Goal: Use online tool/utility: Utilize a website feature to perform a specific function

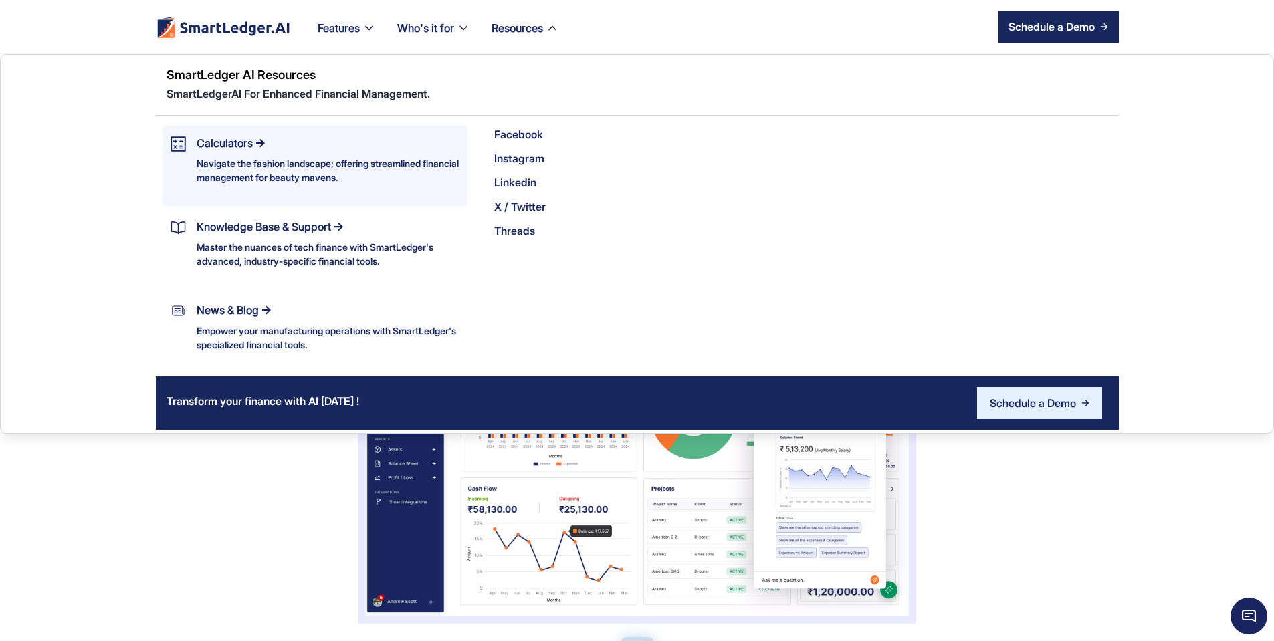
click at [207, 158] on div "Navigate the fashion landscape; offering streamlined financial management for b…" at bounding box center [328, 170] width 263 height 28
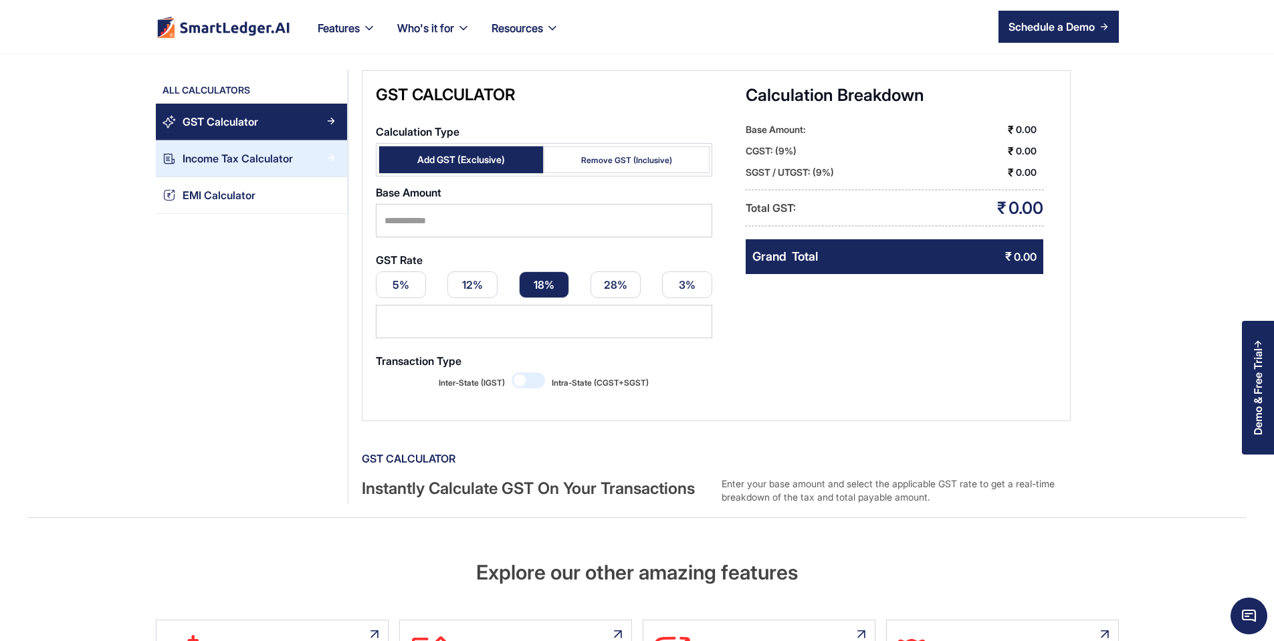
click at [166, 168] on link "Income Tax Calculator" at bounding box center [251, 158] width 191 height 37
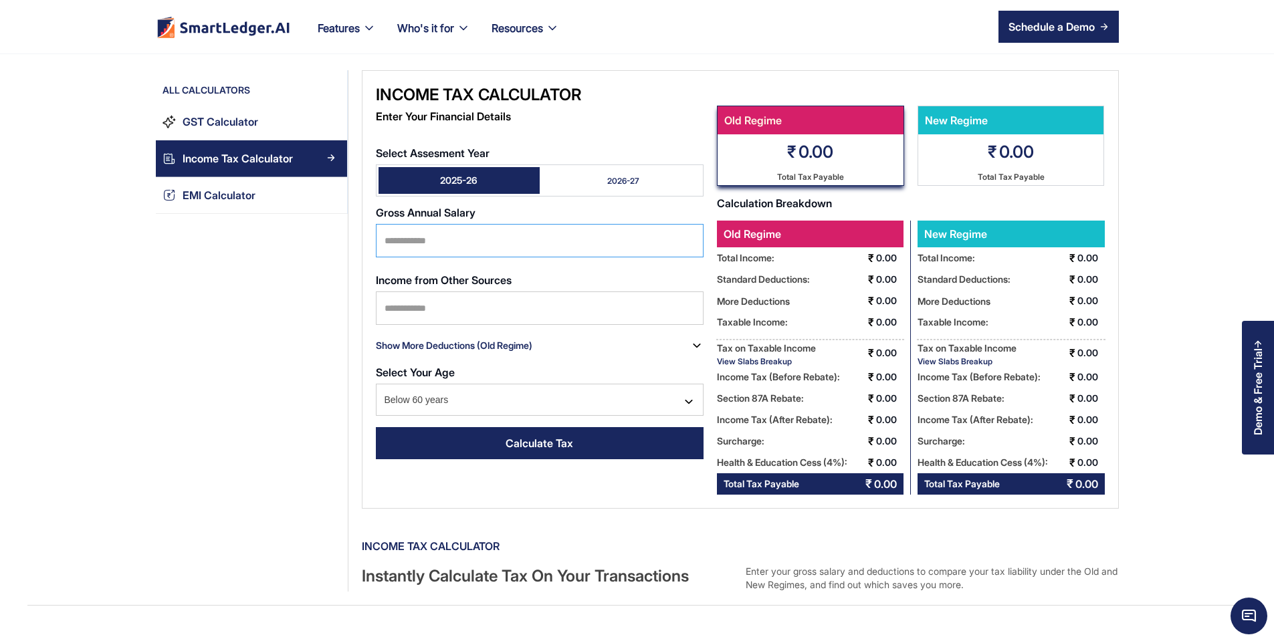
click at [388, 239] on input "Select Assesment Year" at bounding box center [540, 240] width 328 height 33
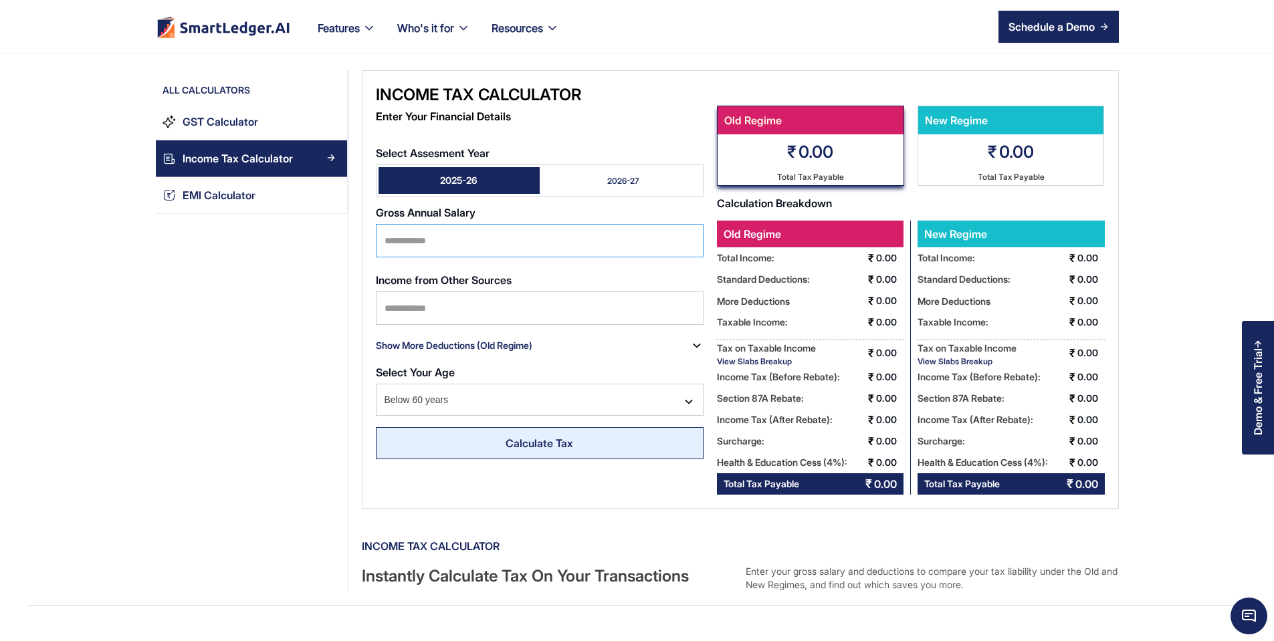
type input "*******"
click at [536, 439] on link "Calculate Tax" at bounding box center [540, 443] width 328 height 32
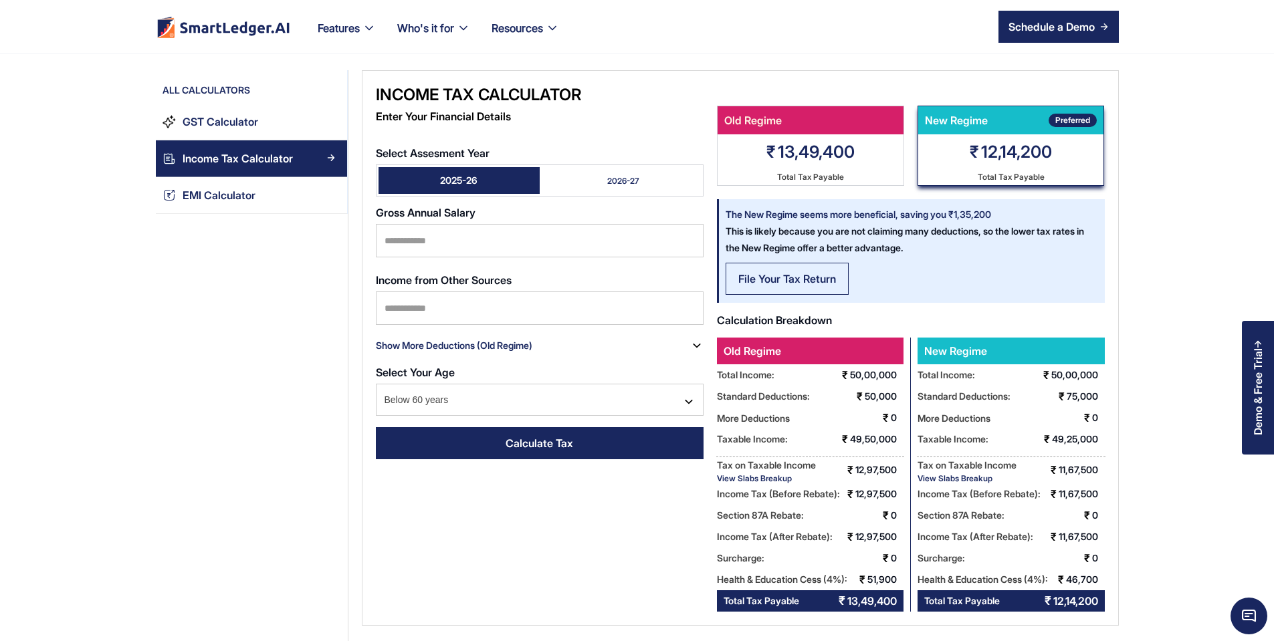
click at [738, 273] on div "File Your Tax Return" at bounding box center [787, 279] width 98 height 16
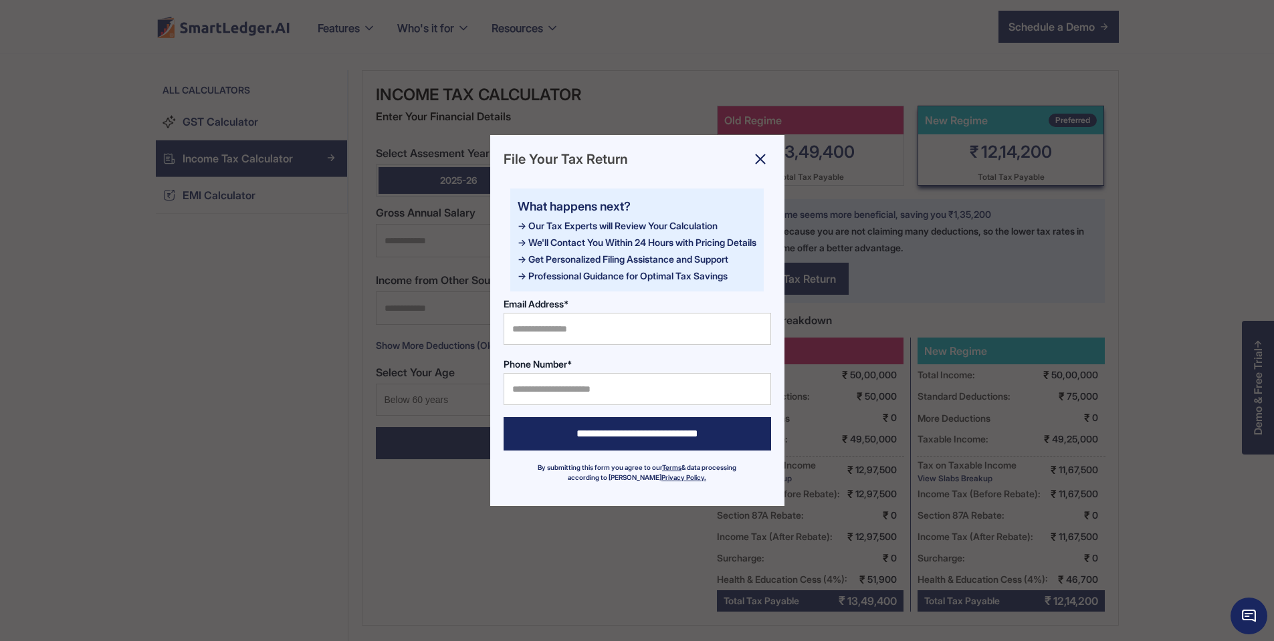
click at [824, 306] on div at bounding box center [637, 320] width 1274 height 641
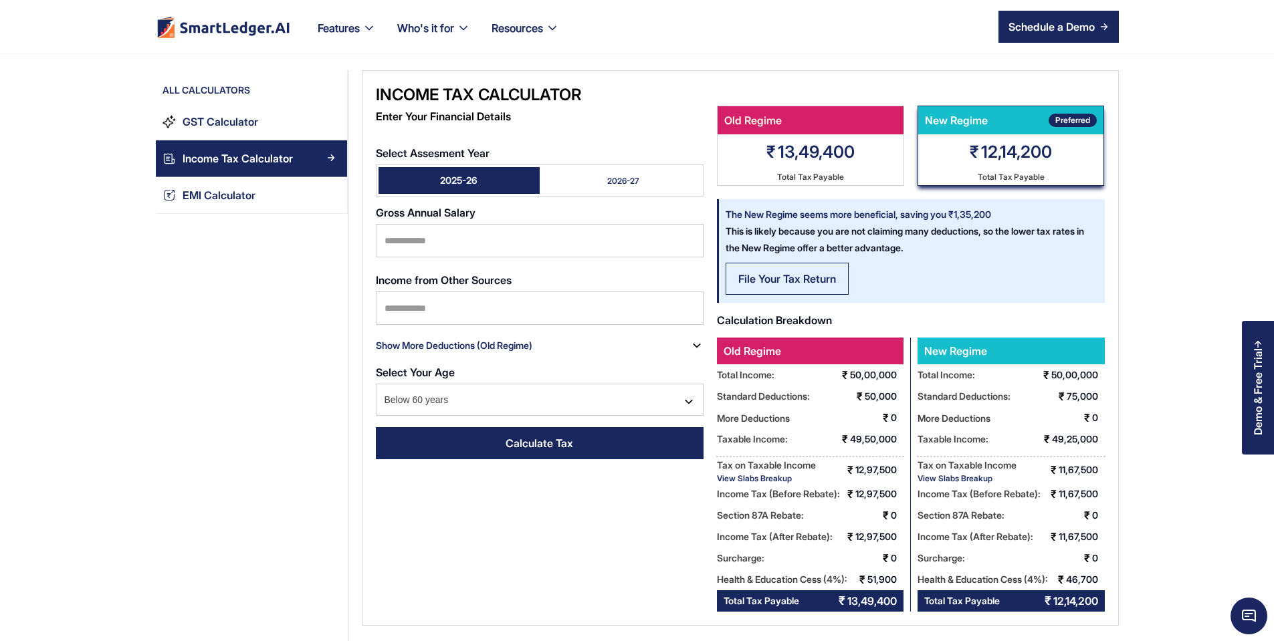
click at [743, 287] on link "File Your Tax Return" at bounding box center [786, 279] width 123 height 32
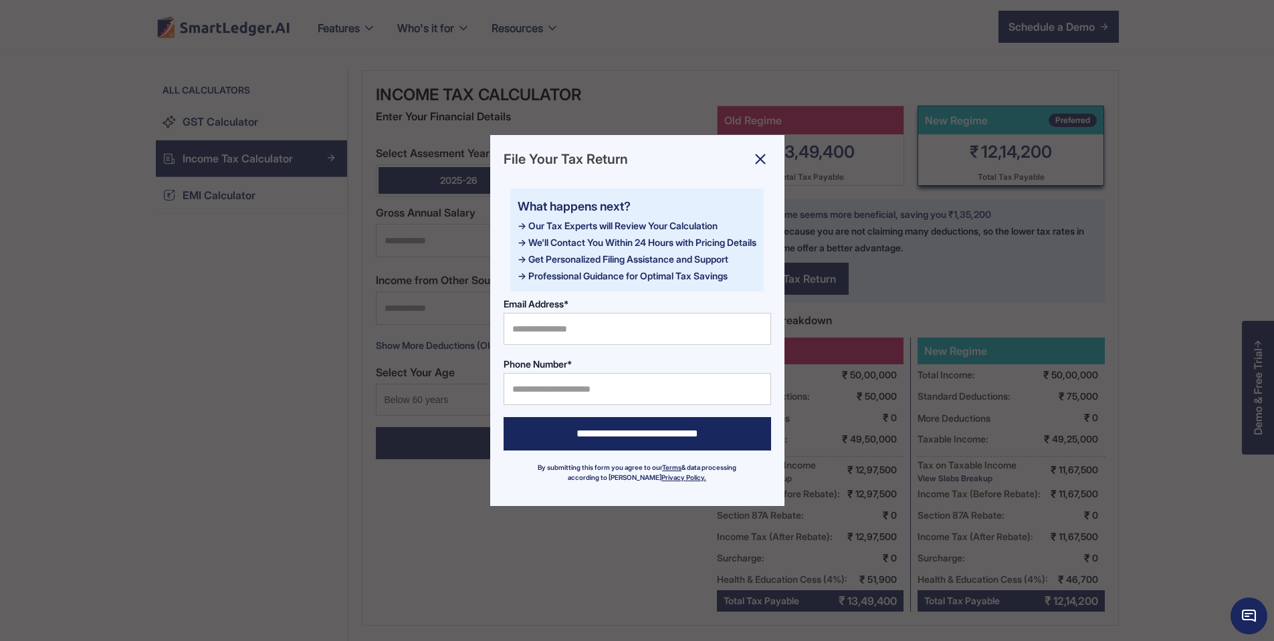
click at [583, 319] on div at bounding box center [637, 320] width 1274 height 641
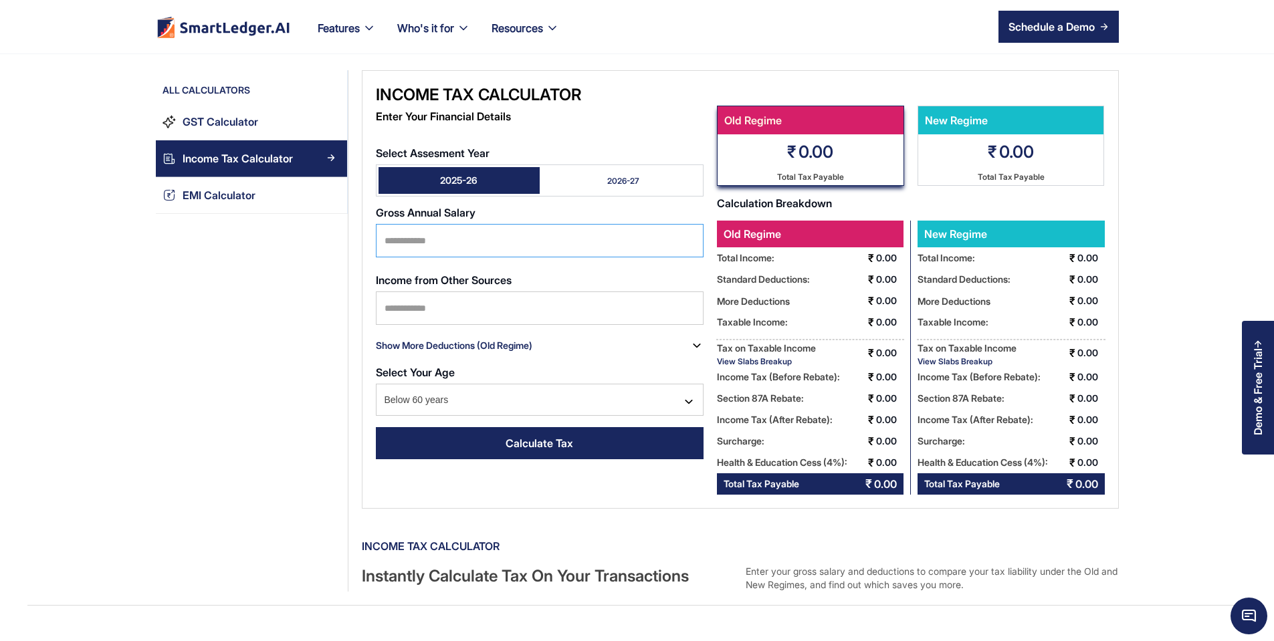
click at [432, 224] on input "Select Assesment Year" at bounding box center [540, 240] width 328 height 33
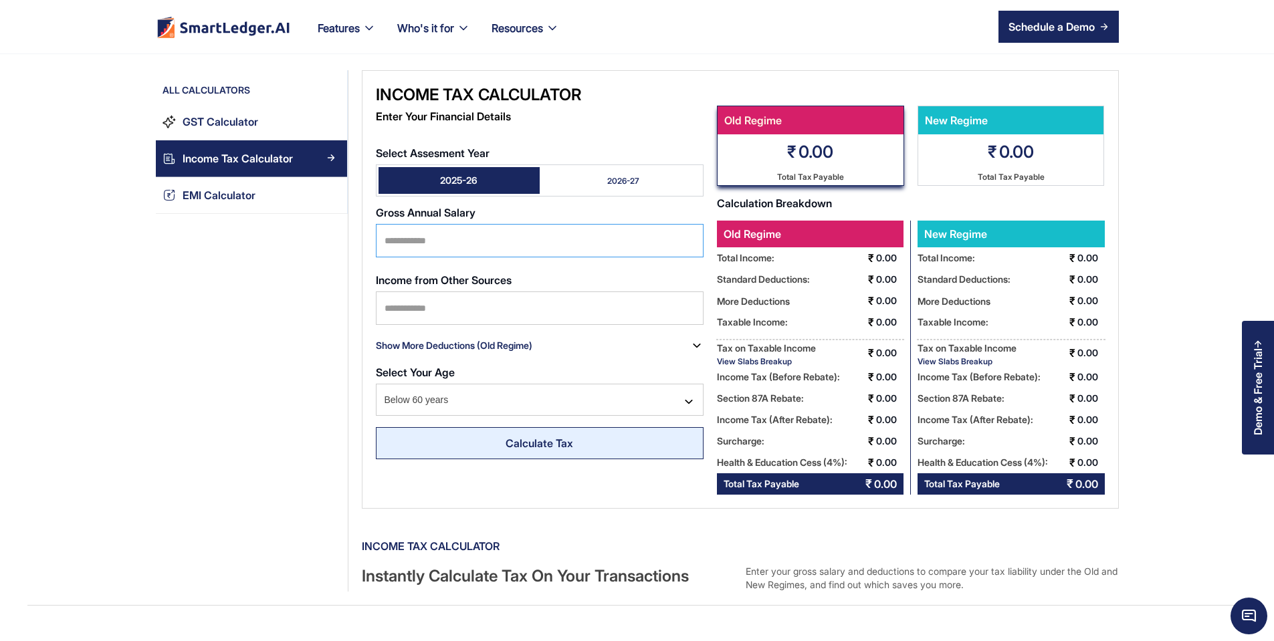
type input "*******"
click at [508, 427] on link "Calculate Tax" at bounding box center [540, 443] width 328 height 32
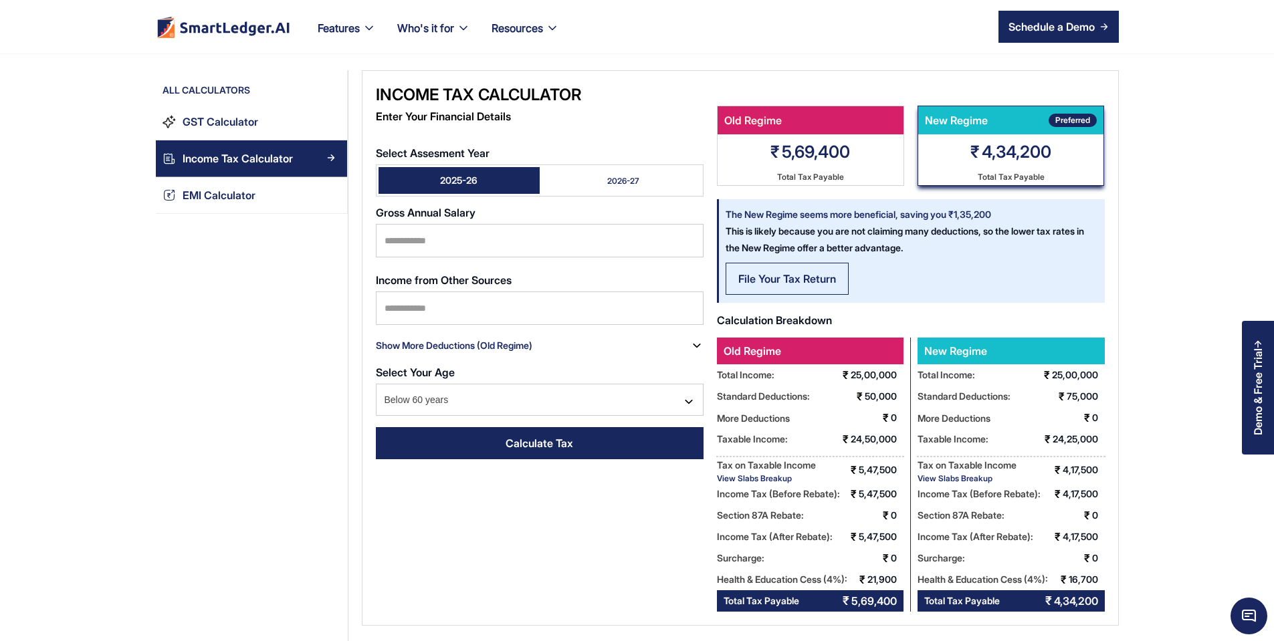
click at [771, 273] on div "File Your Tax Return" at bounding box center [787, 279] width 98 height 16
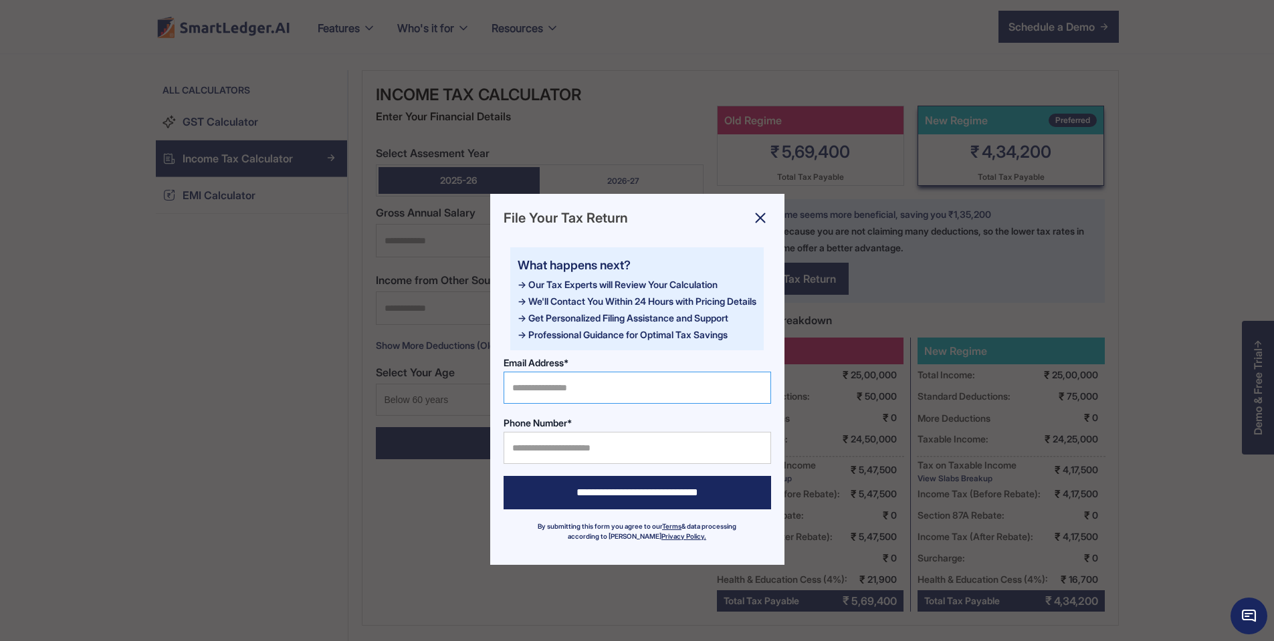
click at [604, 388] on input "Email Address*" at bounding box center [636, 388] width 267 height 32
type input "**********"
click at [572, 454] on input "Phone Number*" at bounding box center [636, 448] width 267 height 32
click at [997, 329] on div at bounding box center [637, 320] width 1274 height 641
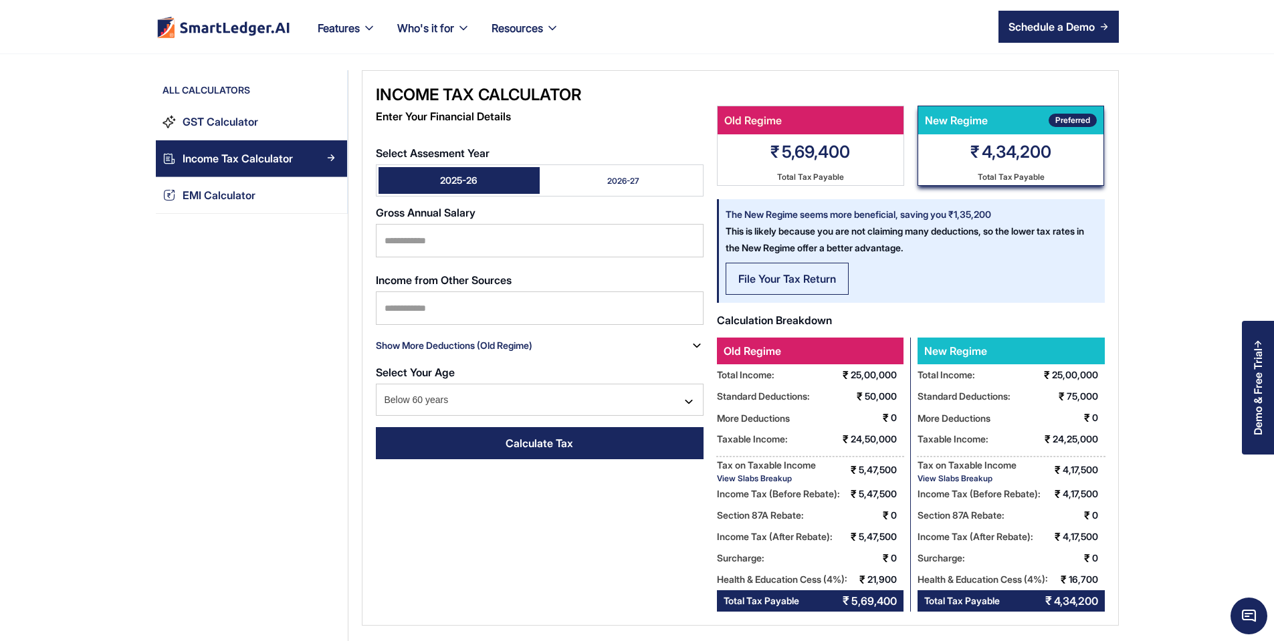
click at [750, 290] on link "File Your Tax Return" at bounding box center [786, 279] width 123 height 32
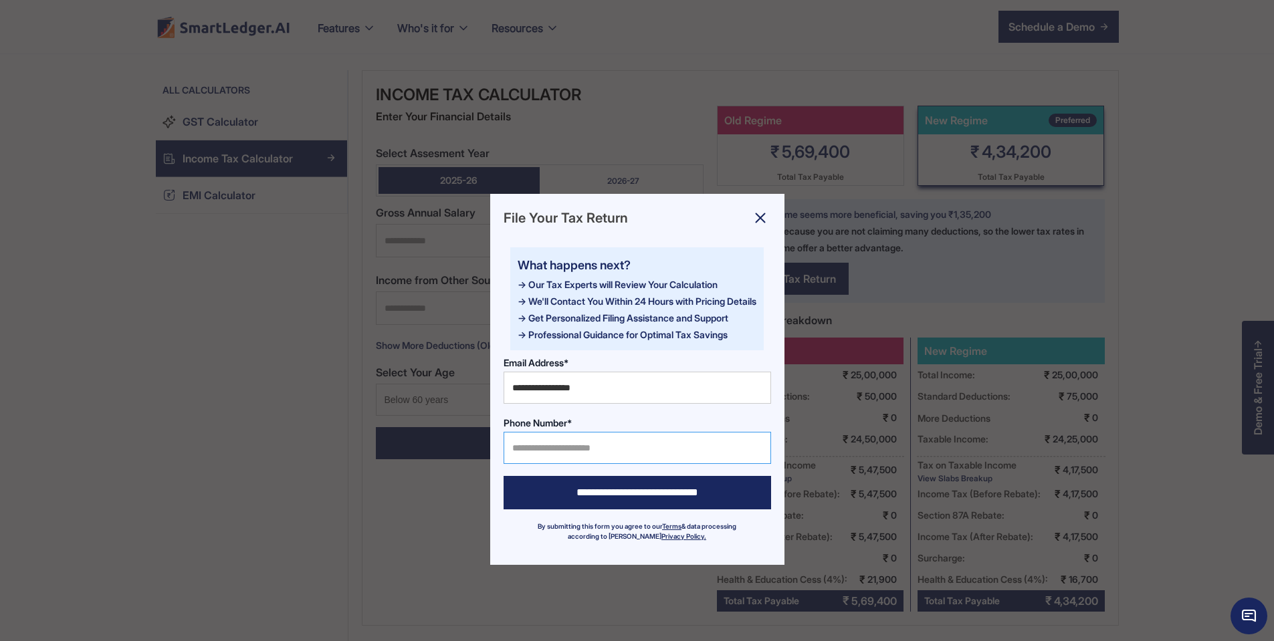
click at [575, 437] on input "Phone Number*" at bounding box center [636, 448] width 267 height 32
click at [917, 237] on div at bounding box center [637, 320] width 1274 height 641
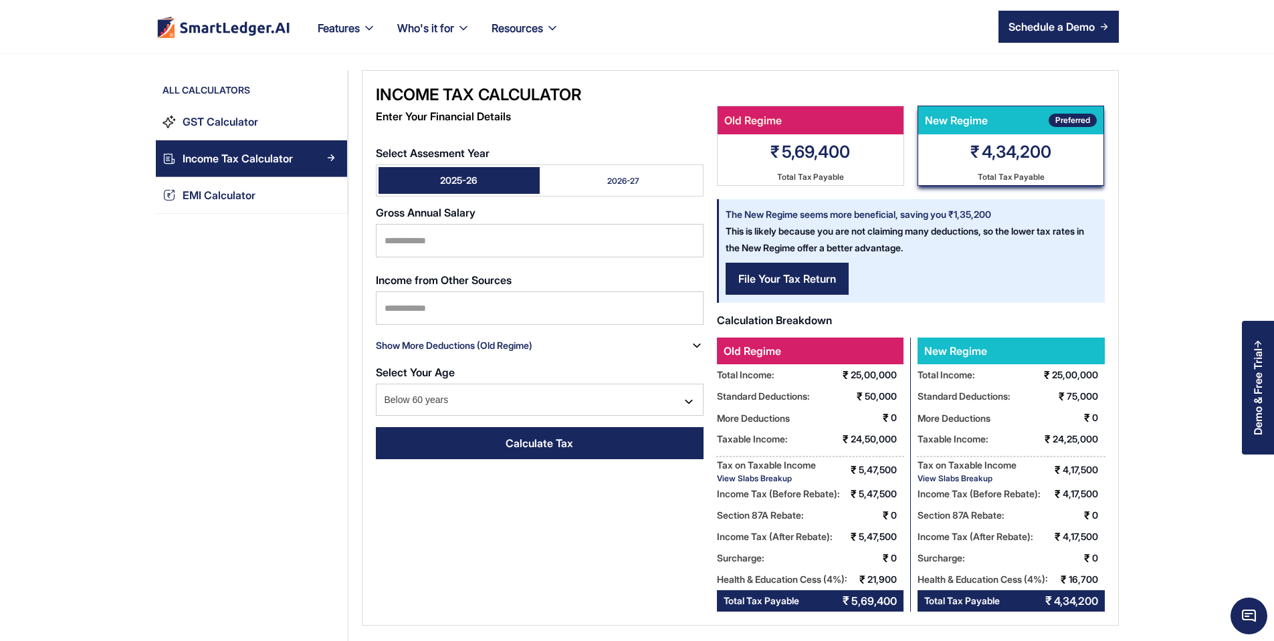
click at [615, 168] on link "2026-27" at bounding box center [619, 180] width 161 height 27
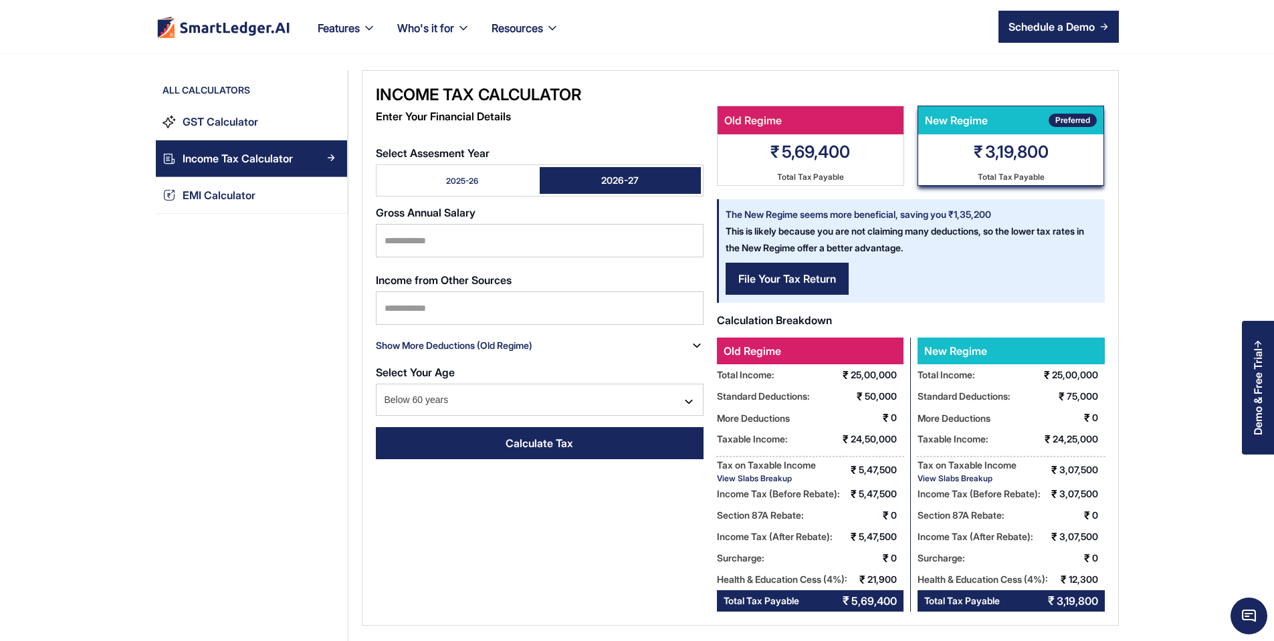
click at [403, 167] on link "2025-26" at bounding box center [458, 180] width 161 height 27
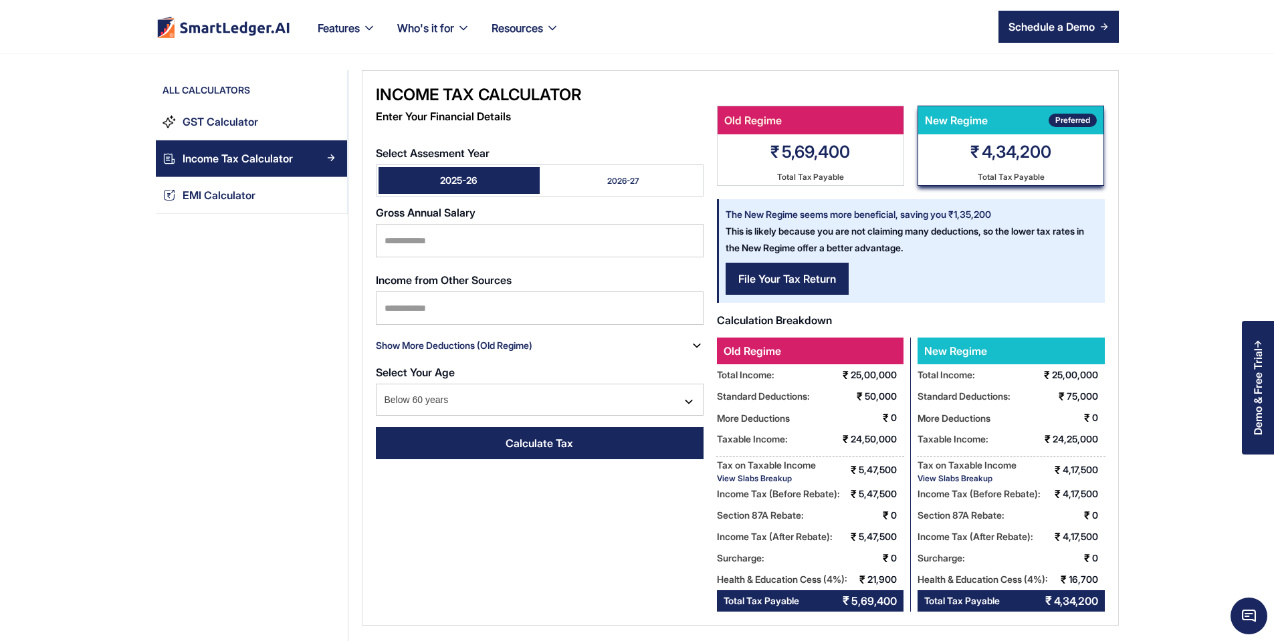
click at [539, 167] on link "2026-27" at bounding box center [619, 180] width 161 height 27
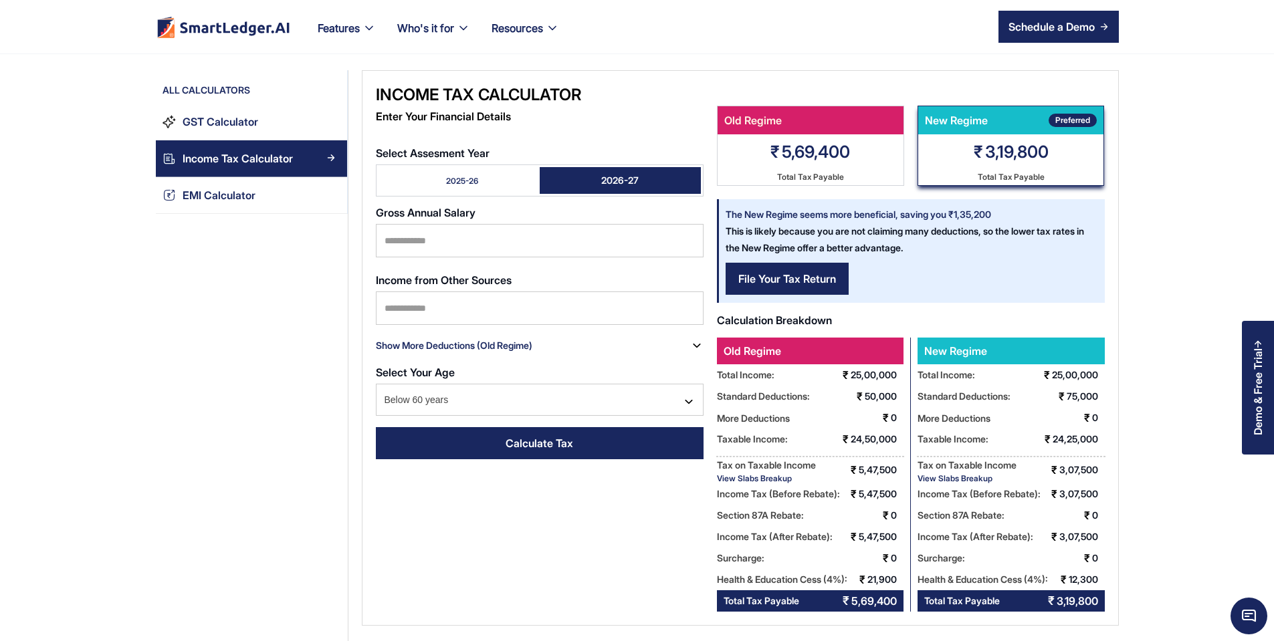
click at [459, 167] on link "2025-26" at bounding box center [458, 180] width 161 height 27
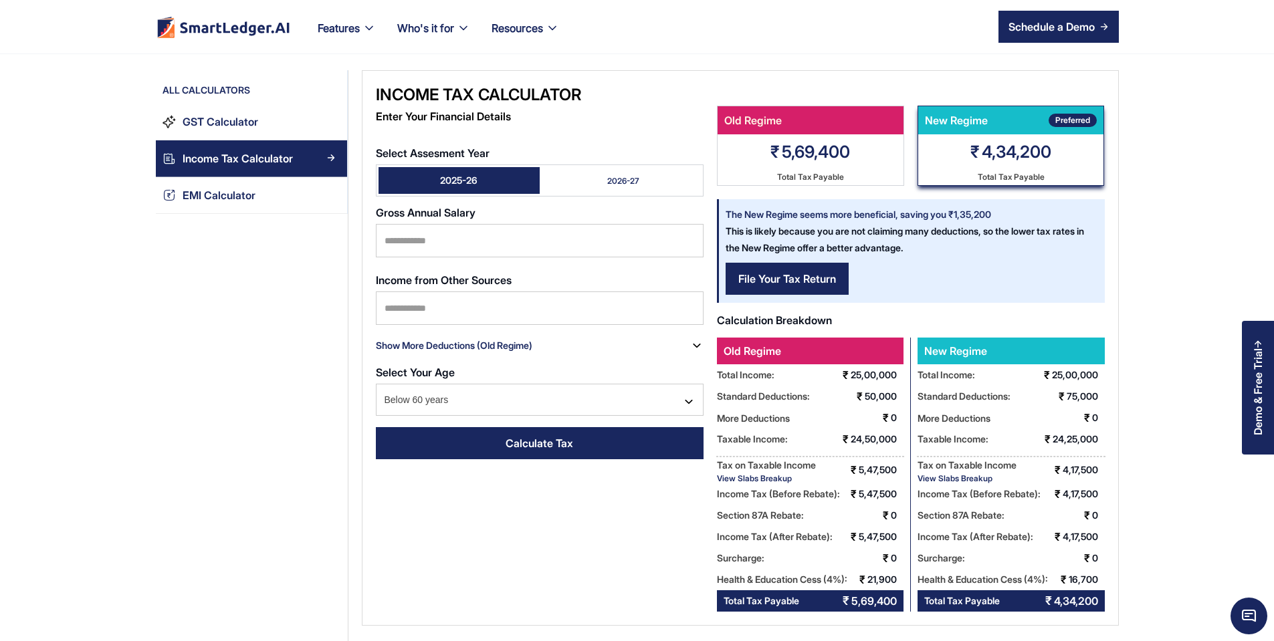
click at [562, 150] on div "Select Assesment Year 2025-26 2026-27" at bounding box center [540, 171] width 328 height 49
click at [574, 164] on div "2025-26 2026-27" at bounding box center [540, 180] width 328 height 32
click at [607, 175] on div "2026-27" at bounding box center [623, 180] width 32 height 11
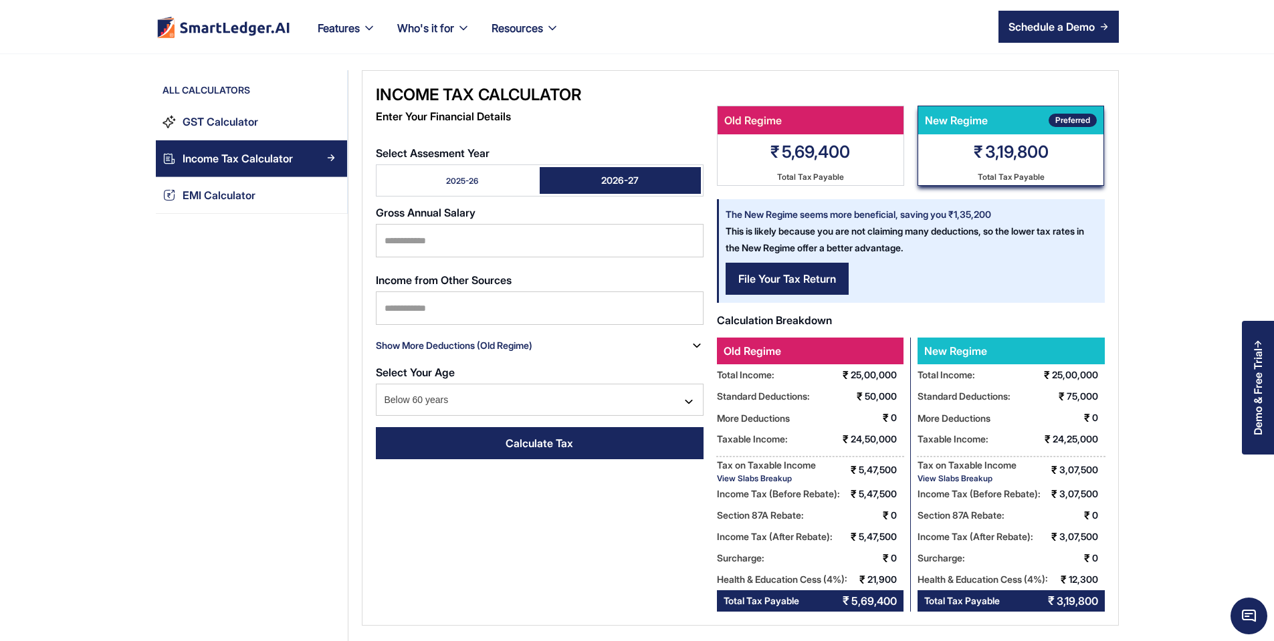
click at [951, 471] on div "Tax on Taxable Income" at bounding box center [966, 465] width 99 height 17
click at [955, 477] on div "View Slabs Breakup" at bounding box center [966, 478] width 99 height 10
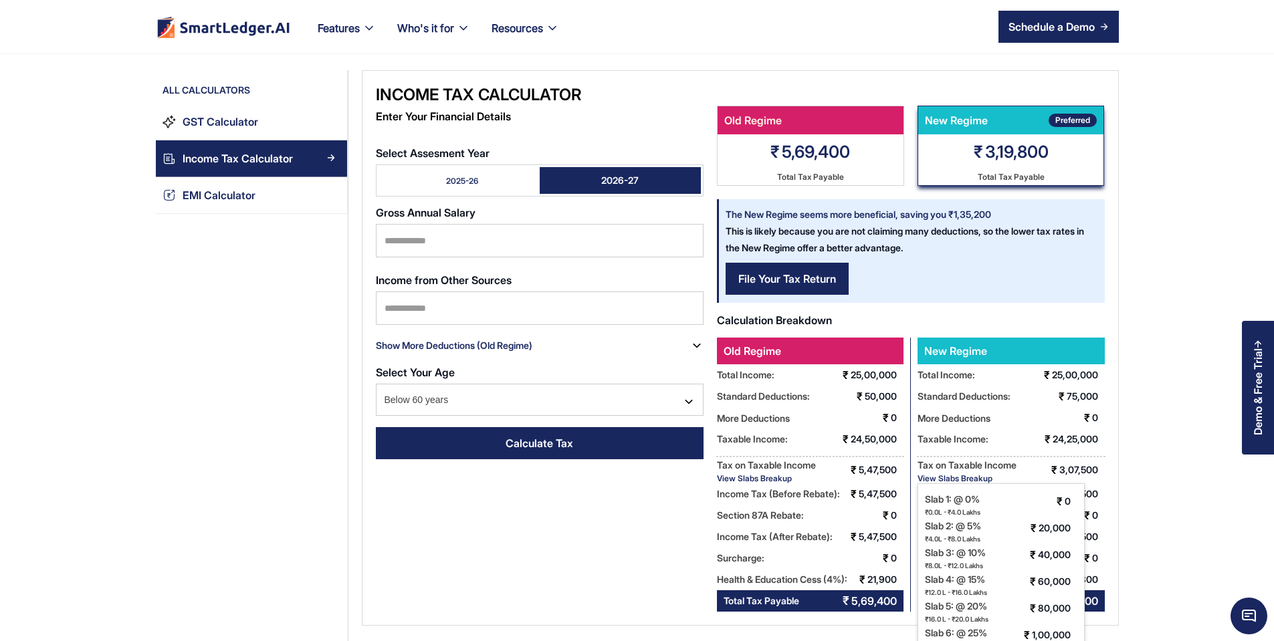
click at [994, 451] on div "New Regime Total Income: ₹ 25,00,000 Standard Deductions: ₹ 75,000 More Deducti…" at bounding box center [1008, 475] width 194 height 274
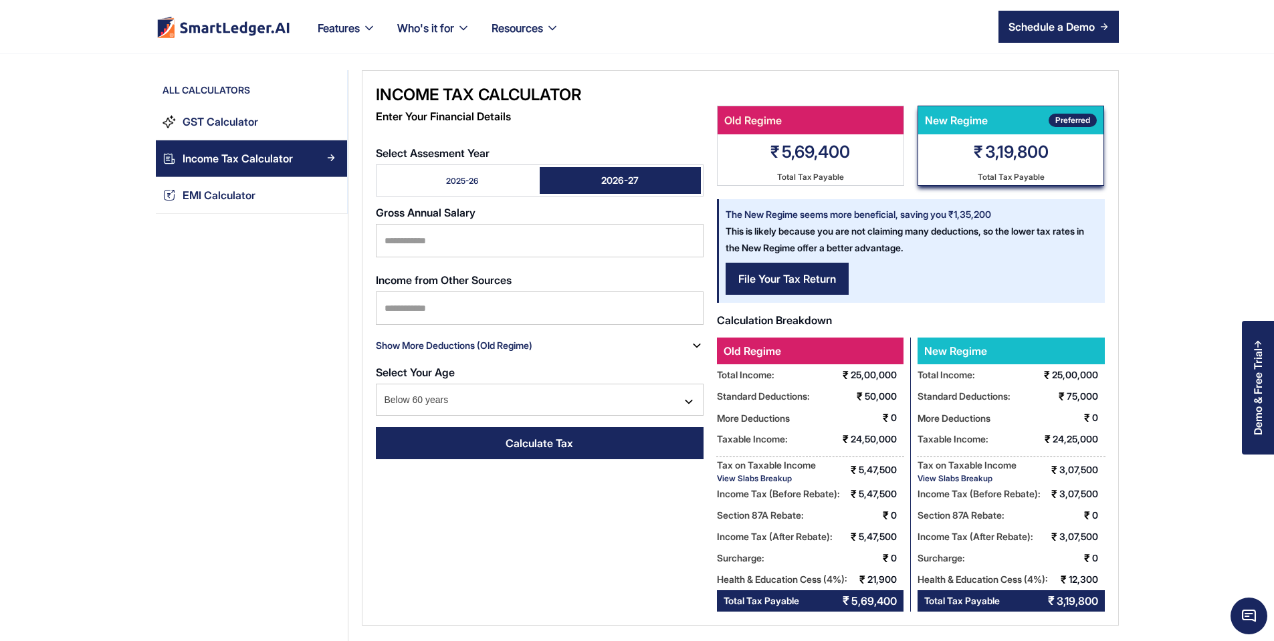
click at [449, 178] on link "2025-26" at bounding box center [458, 180] width 161 height 27
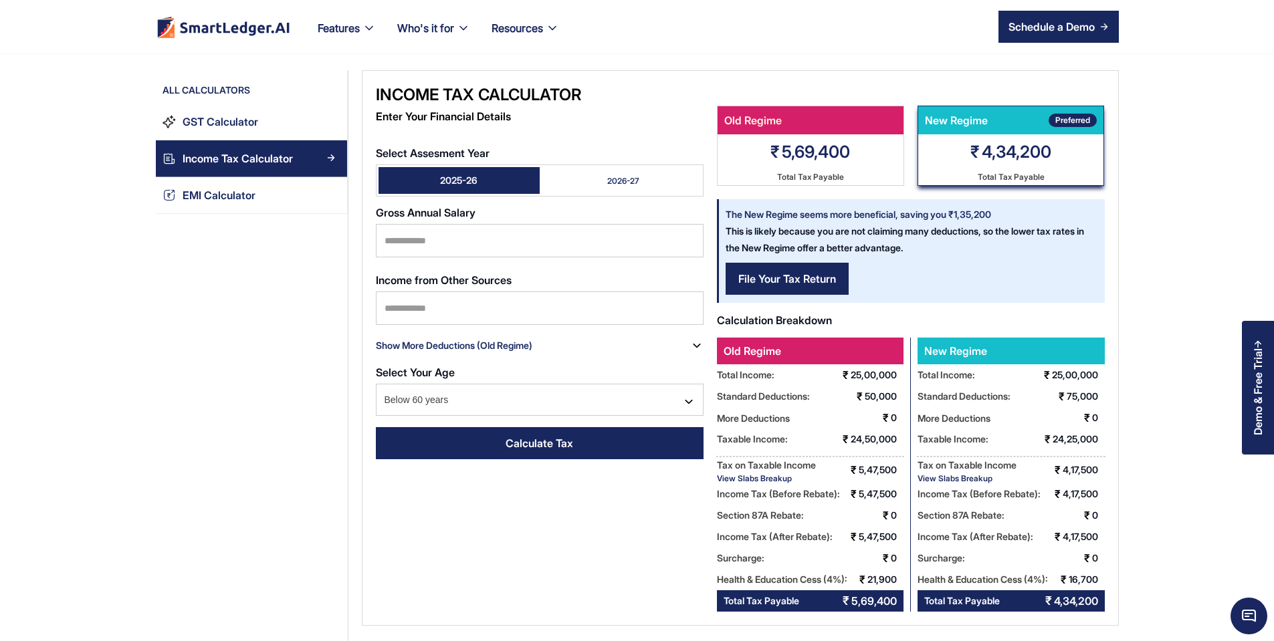
click at [742, 477] on div "View Slabs Breakup" at bounding box center [766, 478] width 99 height 10
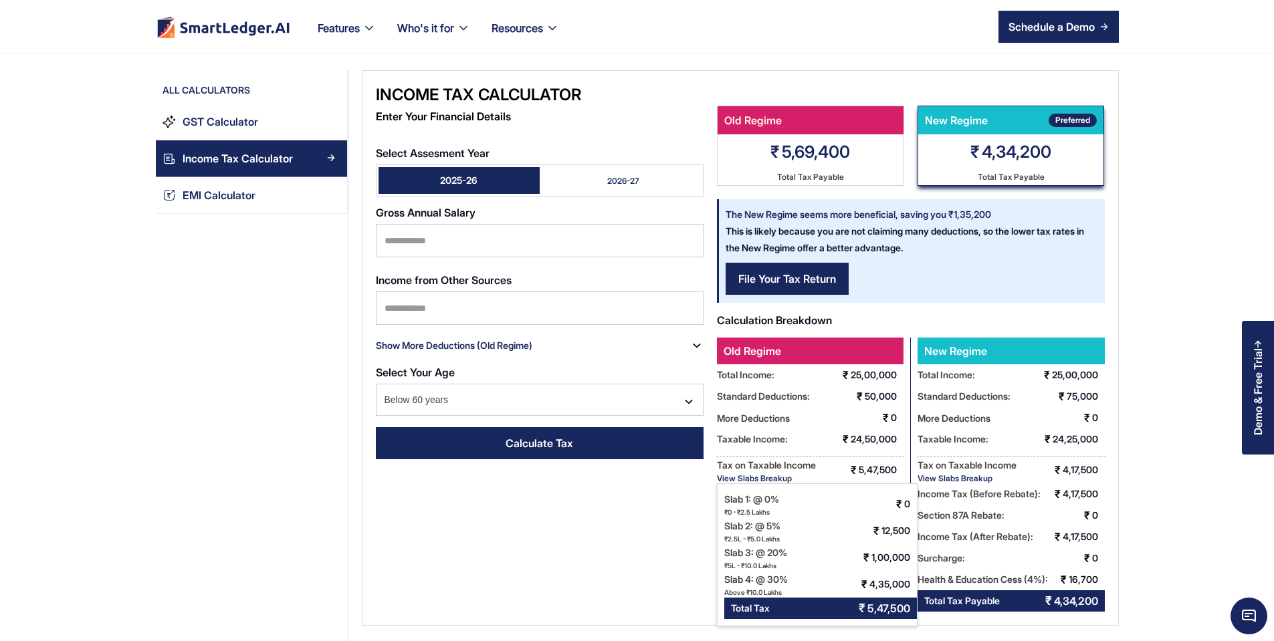
click at [742, 477] on div "View Slabs Breakup" at bounding box center [766, 478] width 99 height 10
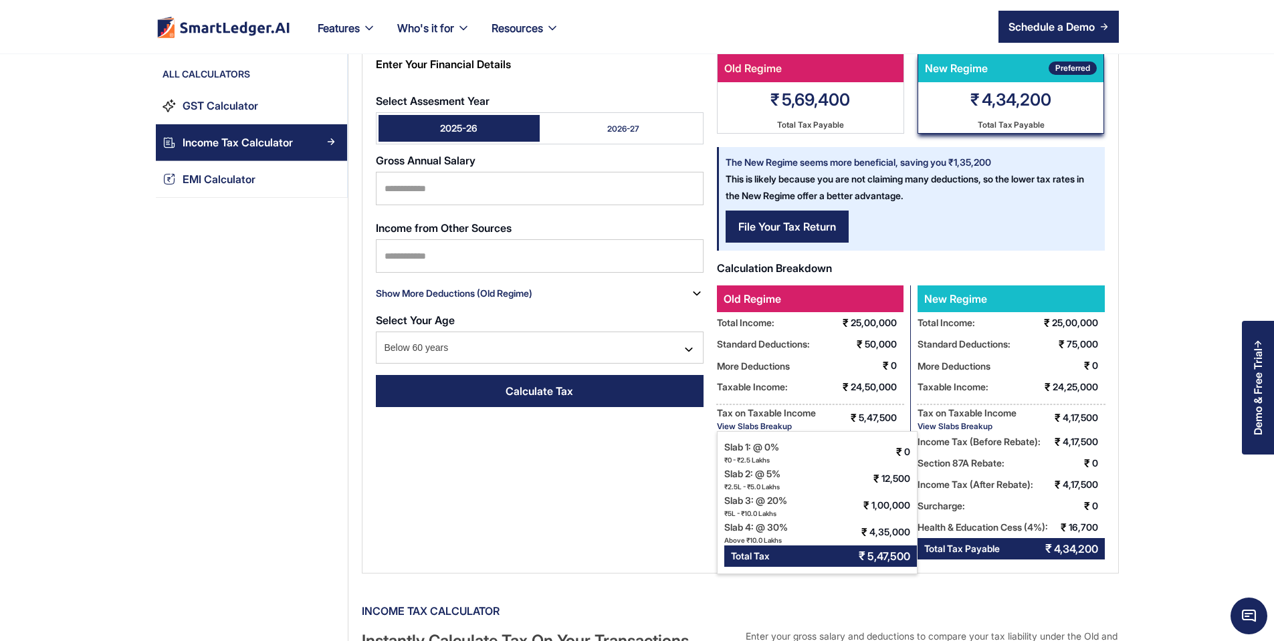
scroll to position [80, 0]
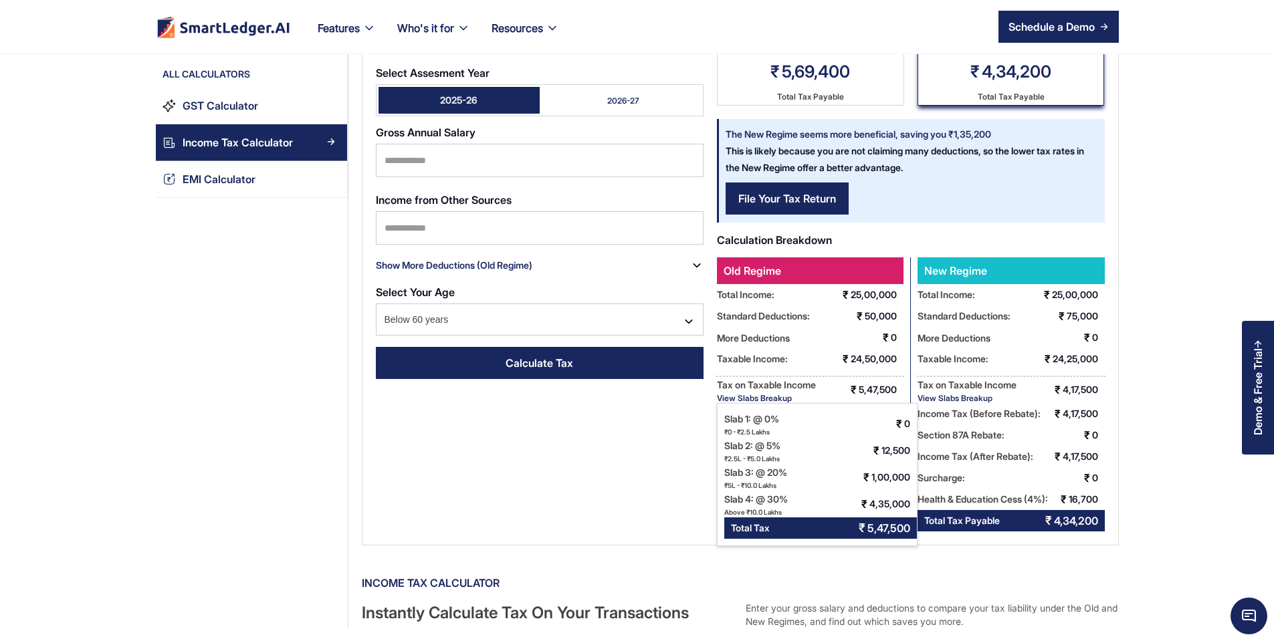
click at [896, 419] on div "₹" at bounding box center [899, 423] width 6 height 21
click at [850, 392] on div "Tax on Taxable Income View Slabs Breakup Slab 1: @ 0% ₹0 - ₹2.5 Lakhs ₹ 0 Slab …" at bounding box center [810, 389] width 187 height 27
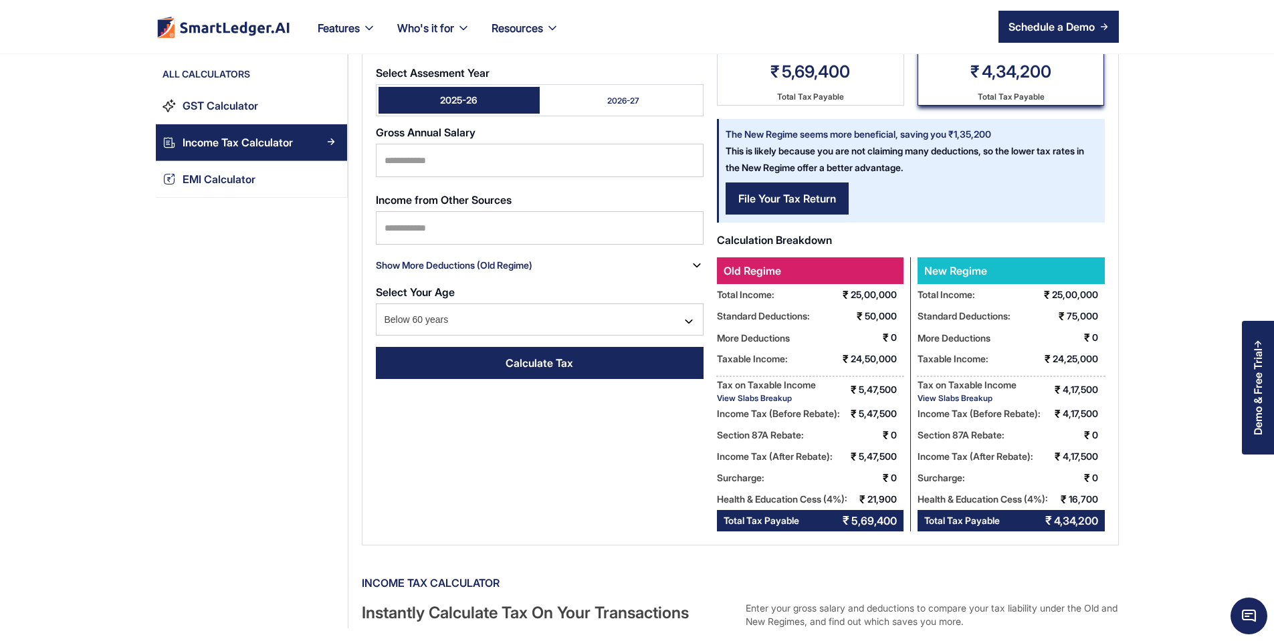
click at [900, 388] on div "5,47,500" at bounding box center [880, 389] width 45 height 21
click at [961, 393] on div "Income Tax (Before Rebate):" at bounding box center [966, 384] width 99 height 17
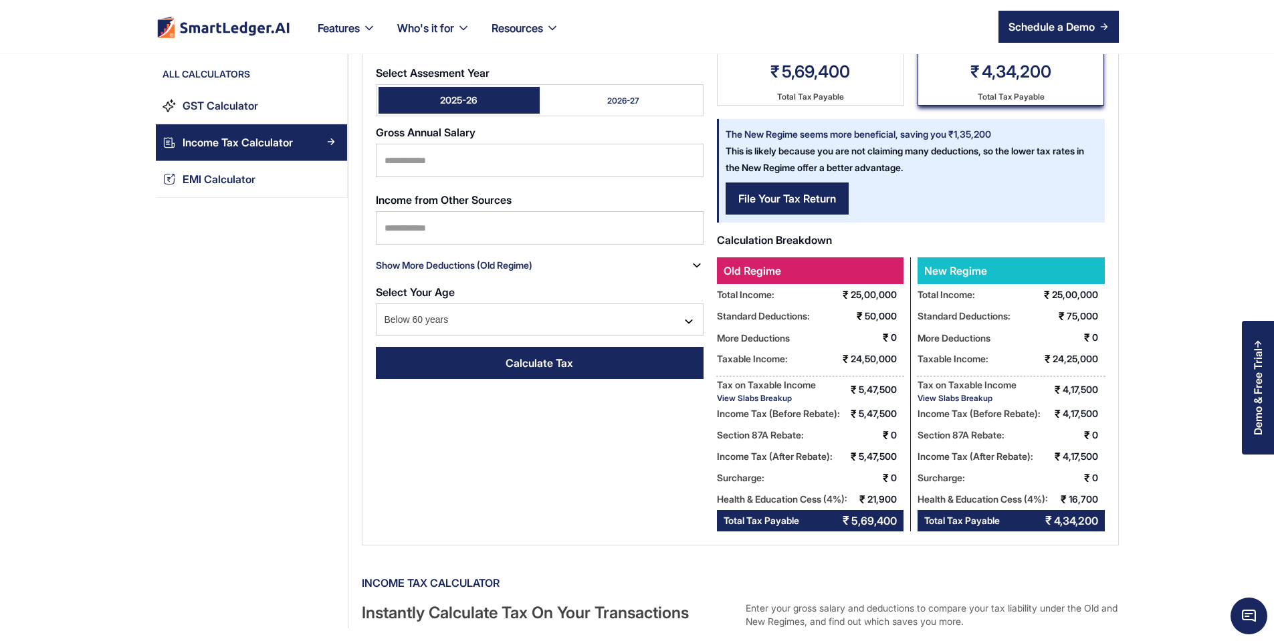
click at [961, 393] on div "Income Tax (Before Rebate):" at bounding box center [966, 384] width 99 height 17
click at [964, 402] on div "View Slabs Breakup" at bounding box center [966, 398] width 99 height 10
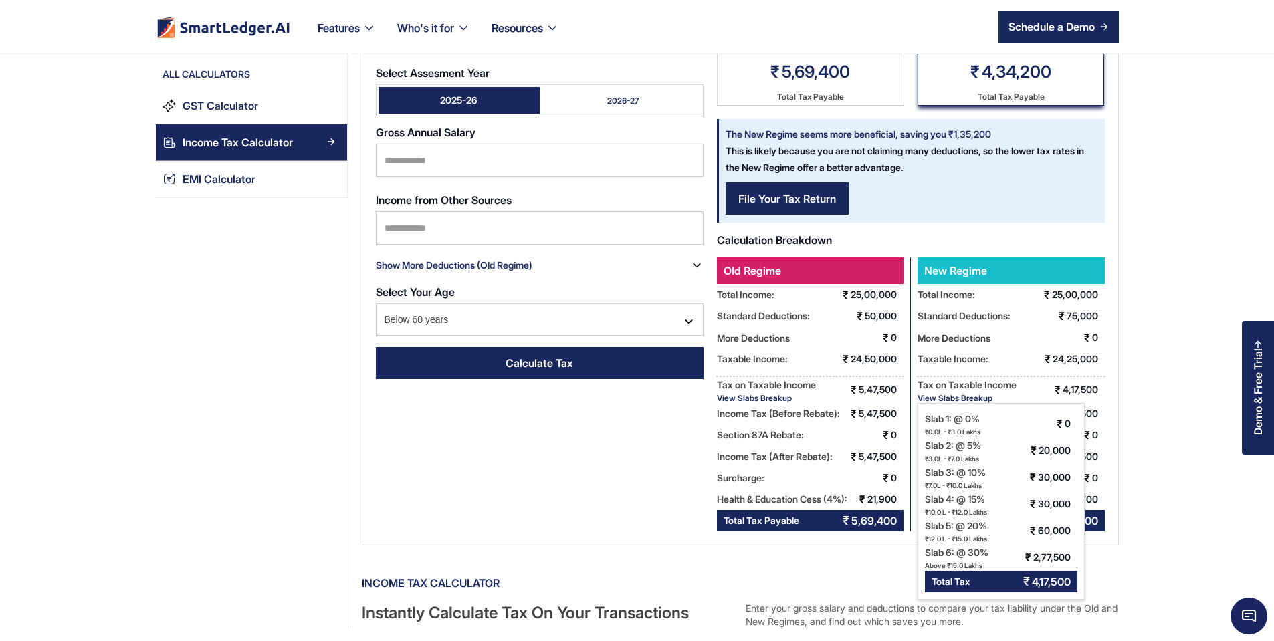
click at [1016, 386] on div "Tax on Taxable Income" at bounding box center [966, 384] width 99 height 17
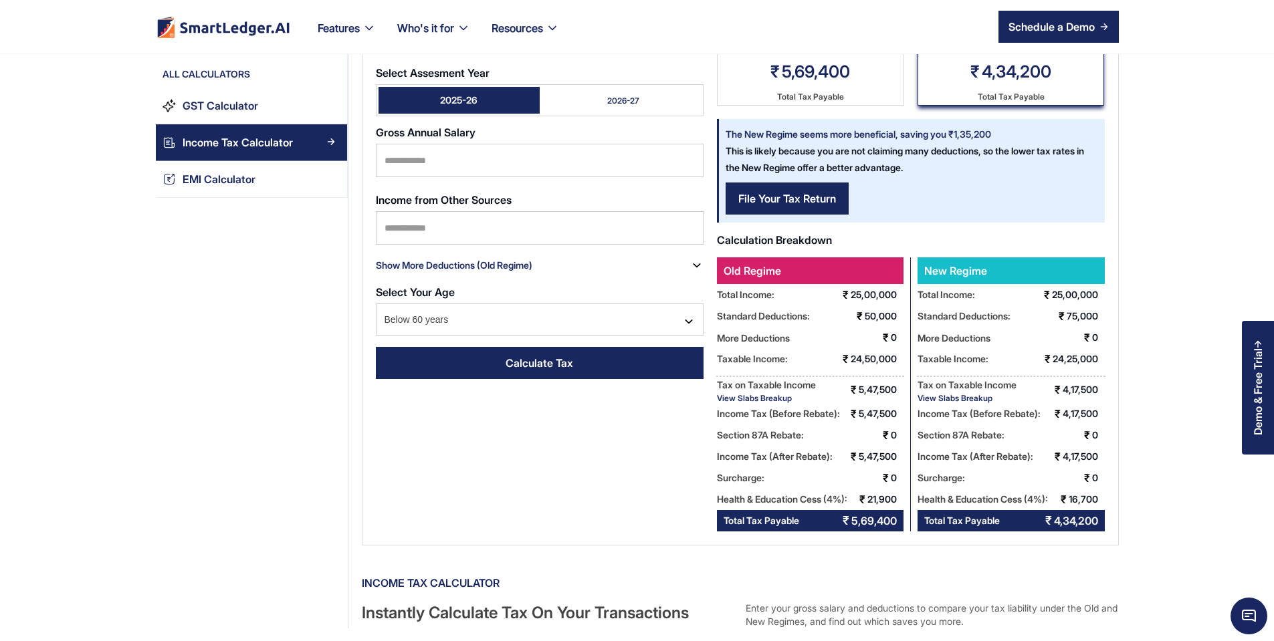
scroll to position [0, 0]
